Goal: Find specific page/section: Find specific page/section

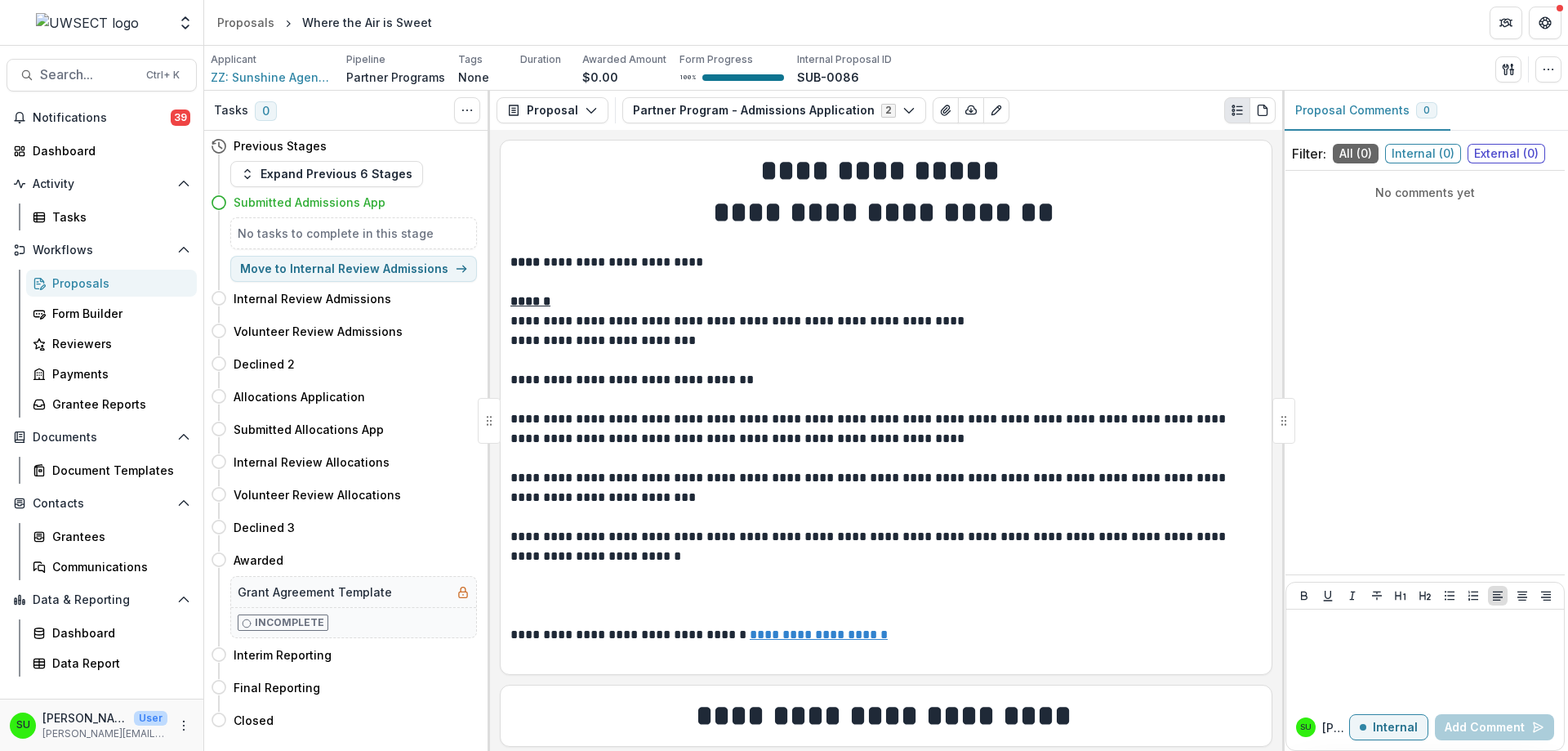
click at [61, 280] on div "Proposals" at bounding box center [118, 283] width 131 height 17
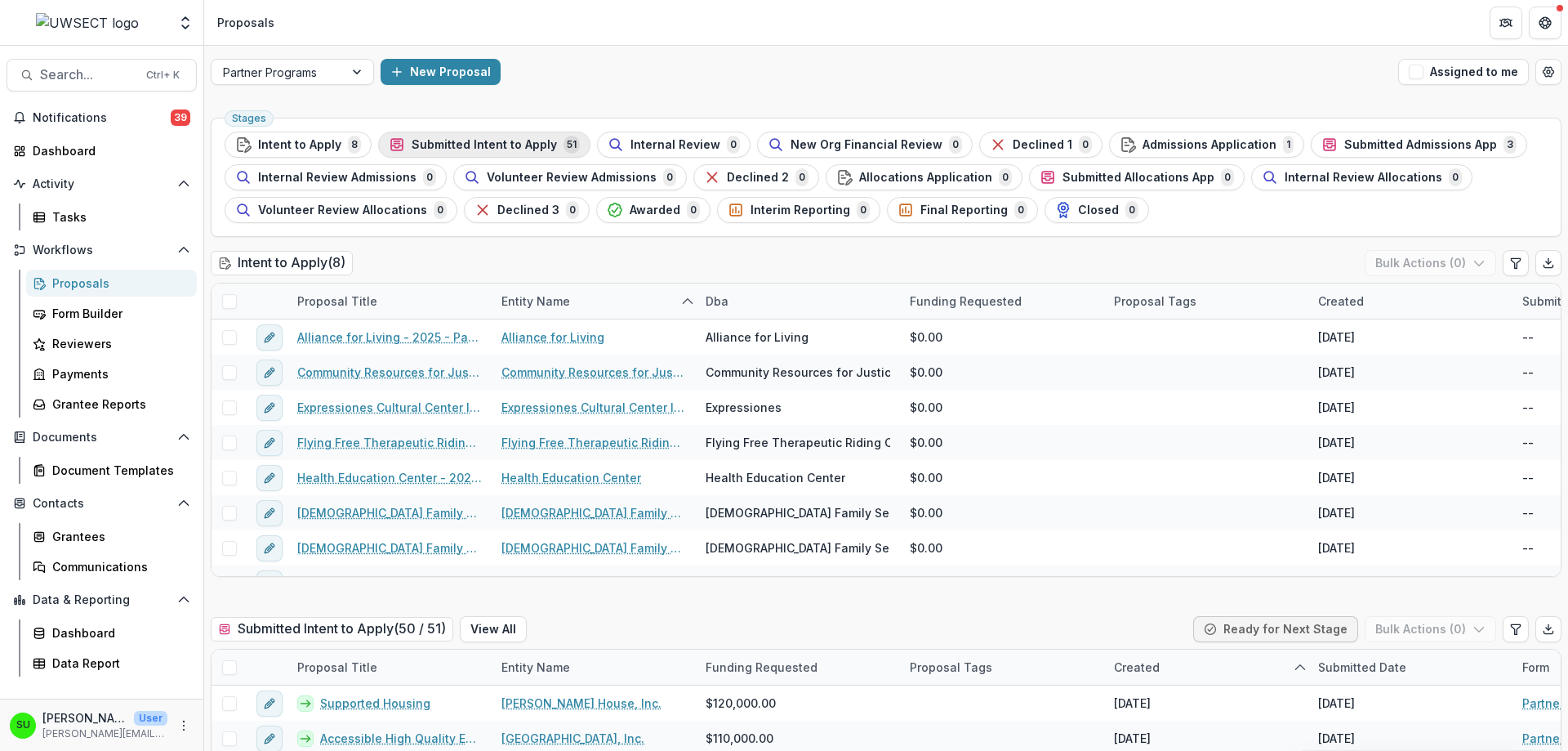
click at [498, 146] on span "Submitted Intent to Apply" at bounding box center [484, 145] width 145 height 14
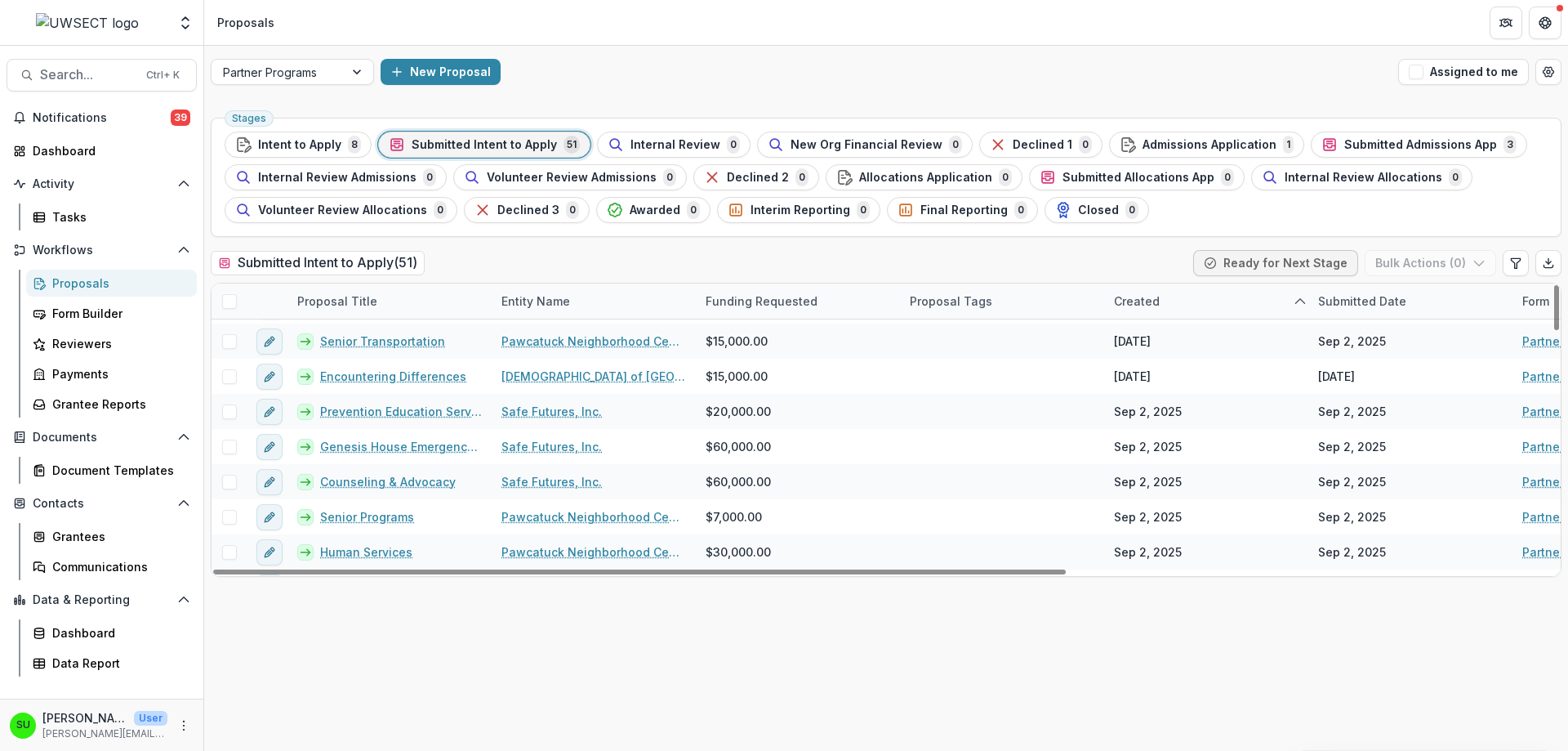
scroll to position [1535, 0]
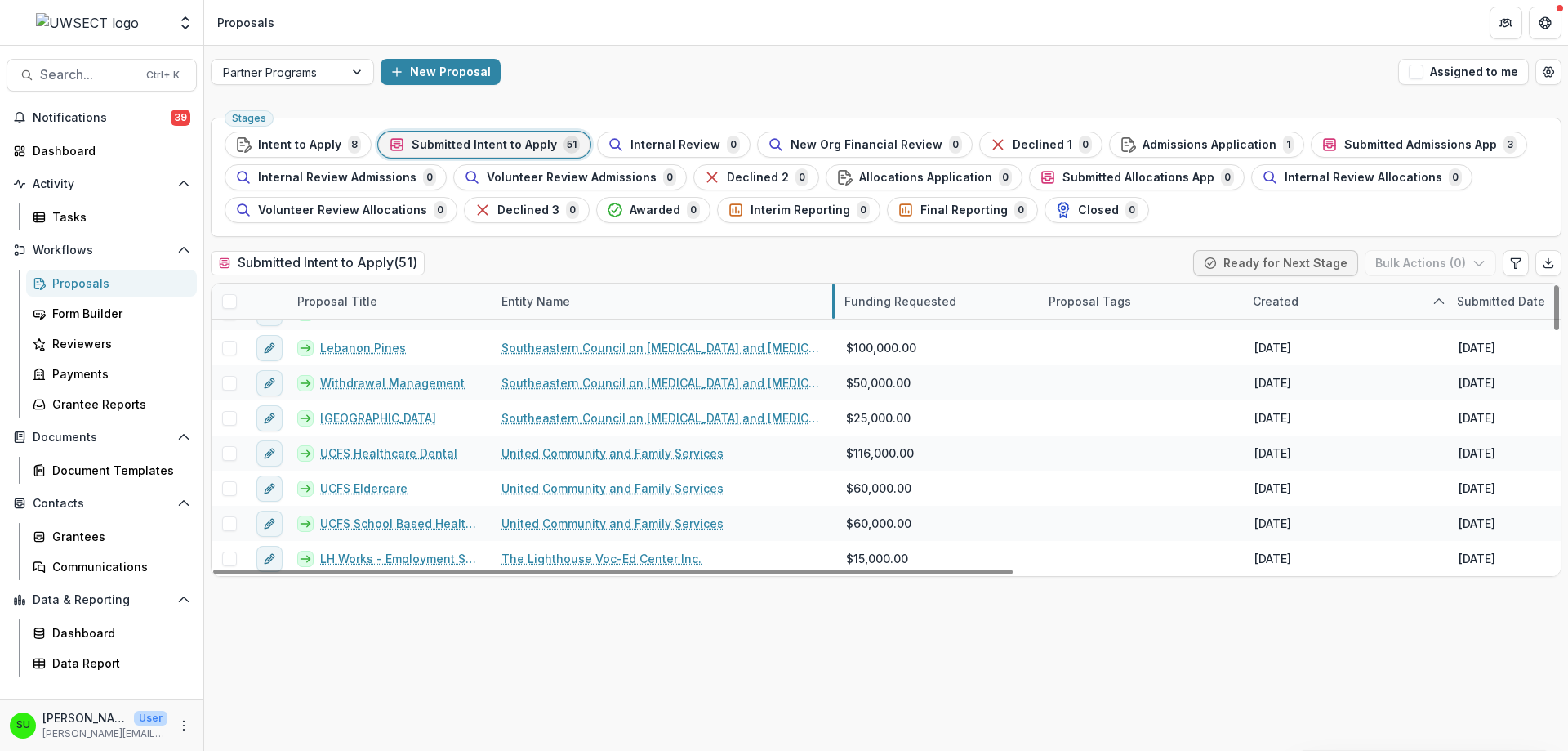
drag, startPoint x: 695, startPoint y: 293, endPoint x: 834, endPoint y: 281, distance: 139.5
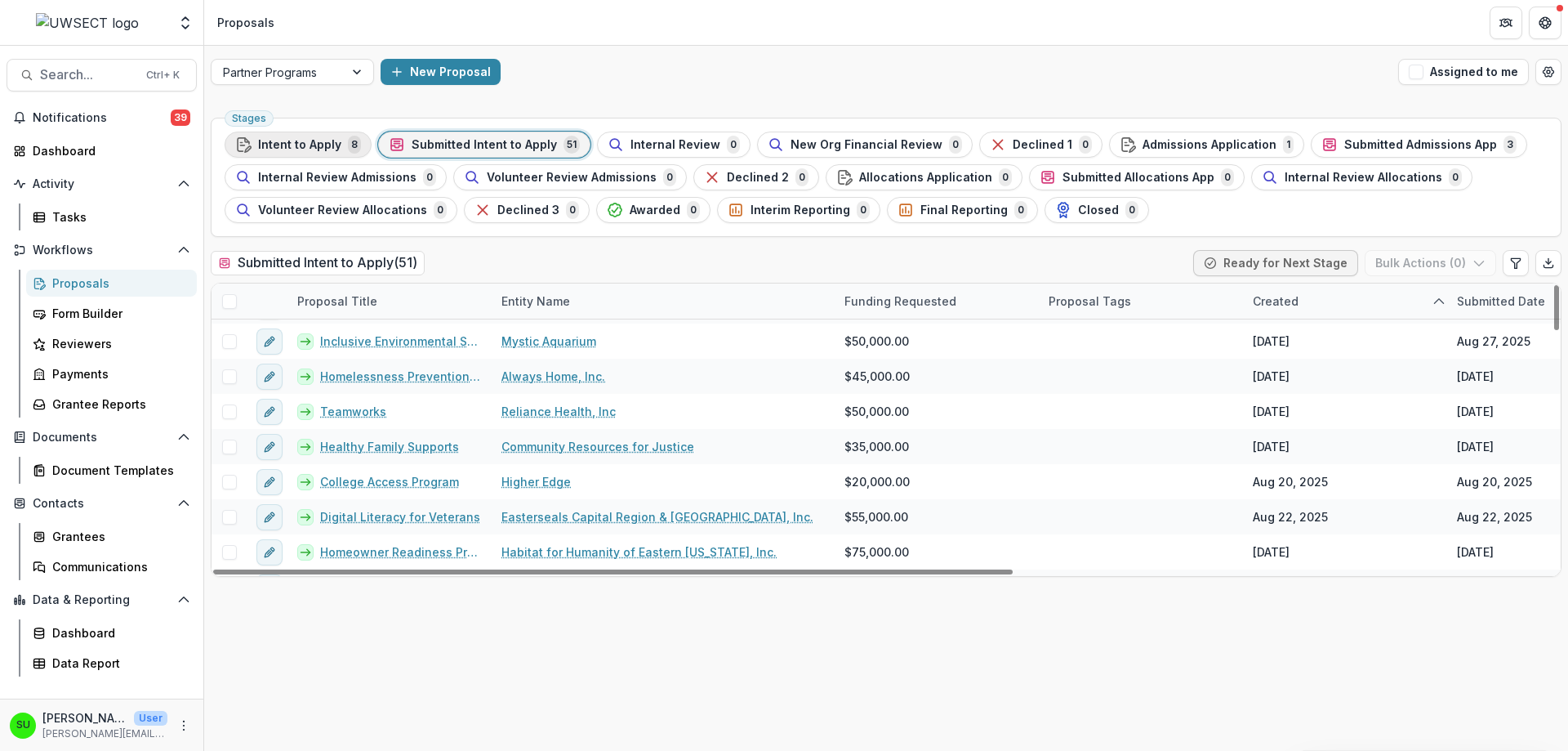
scroll to position [554, 0]
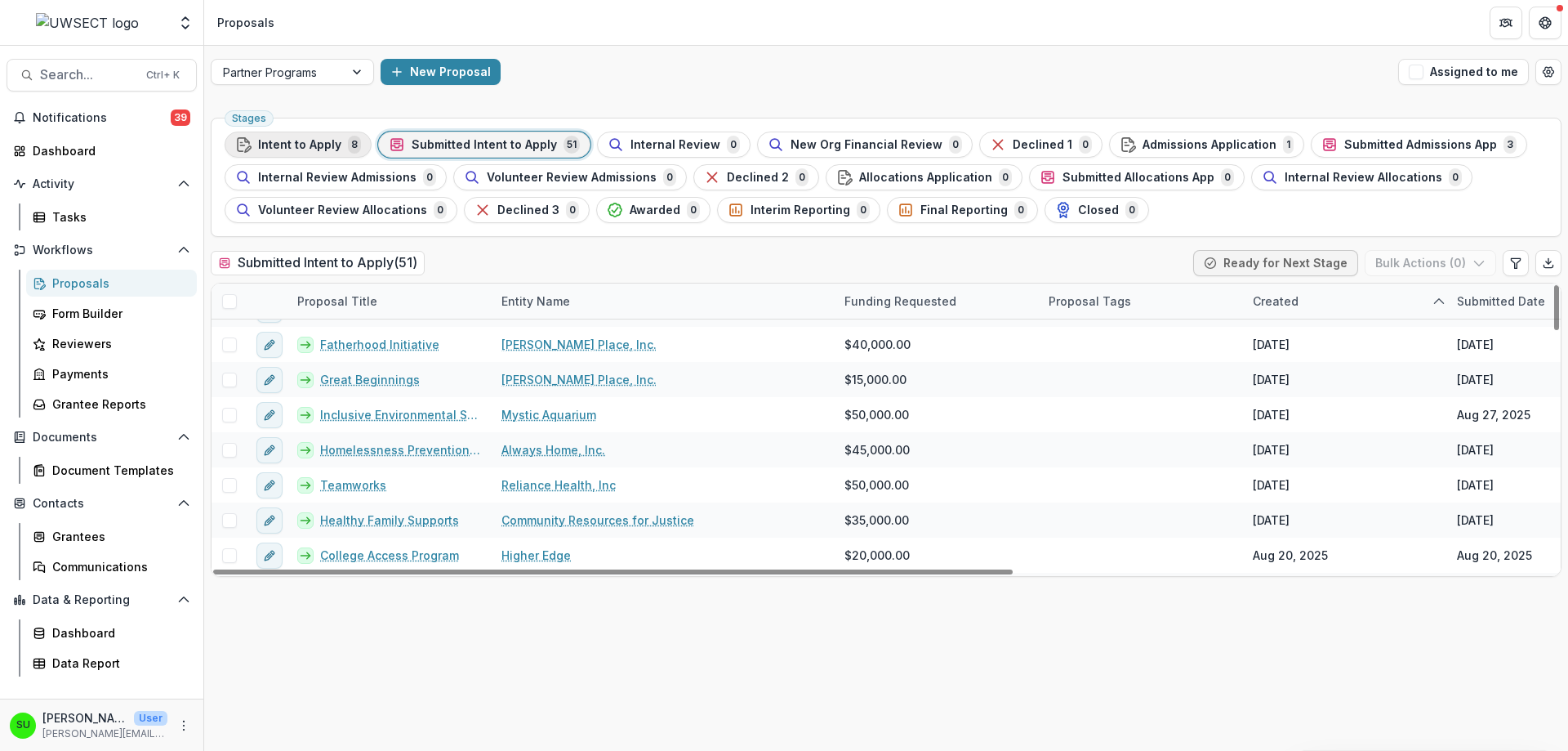
click at [309, 142] on span "Intent to Apply" at bounding box center [299, 145] width 83 height 14
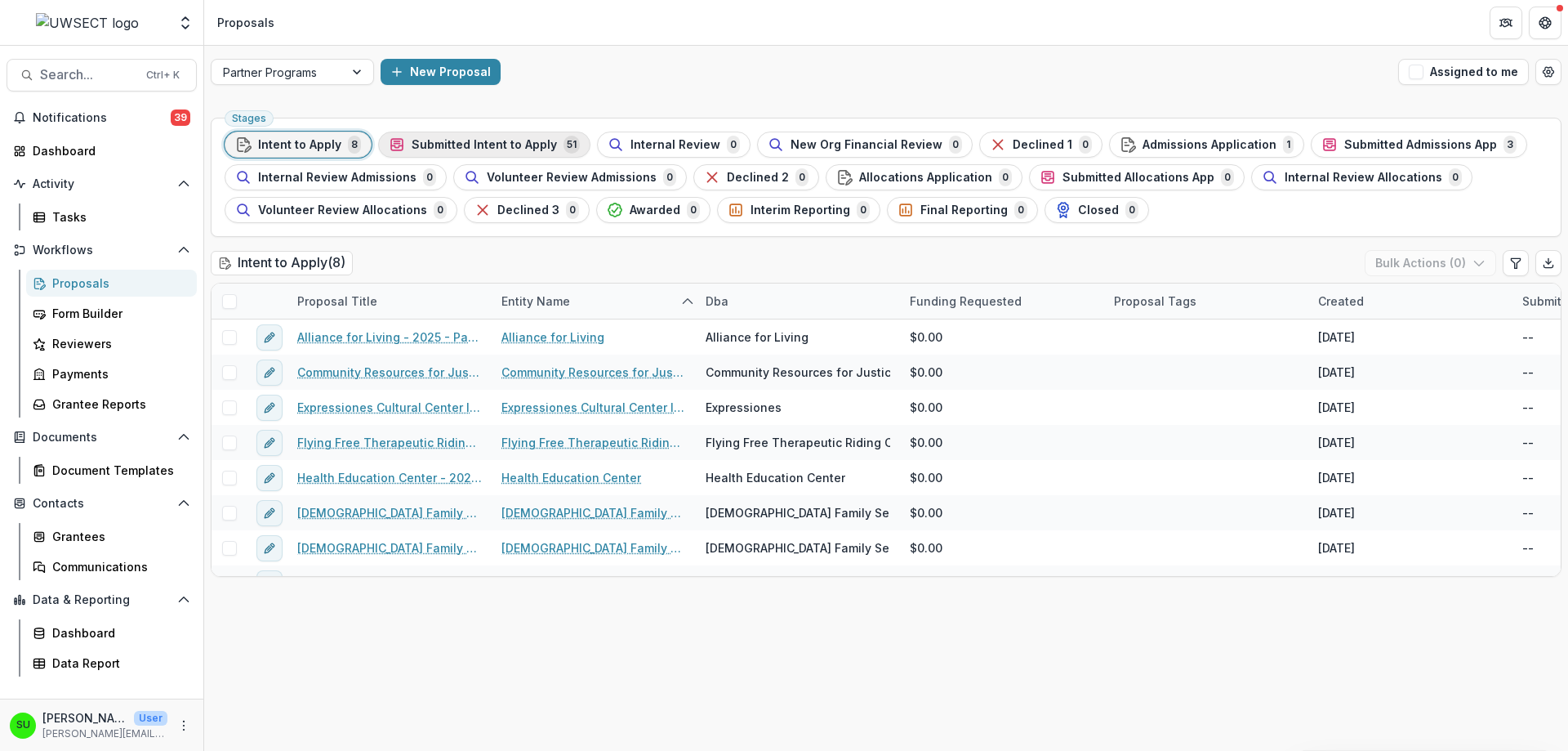
click at [485, 144] on span "Submitted Intent to Apply" at bounding box center [484, 145] width 145 height 14
